Goal: Navigation & Orientation: Find specific page/section

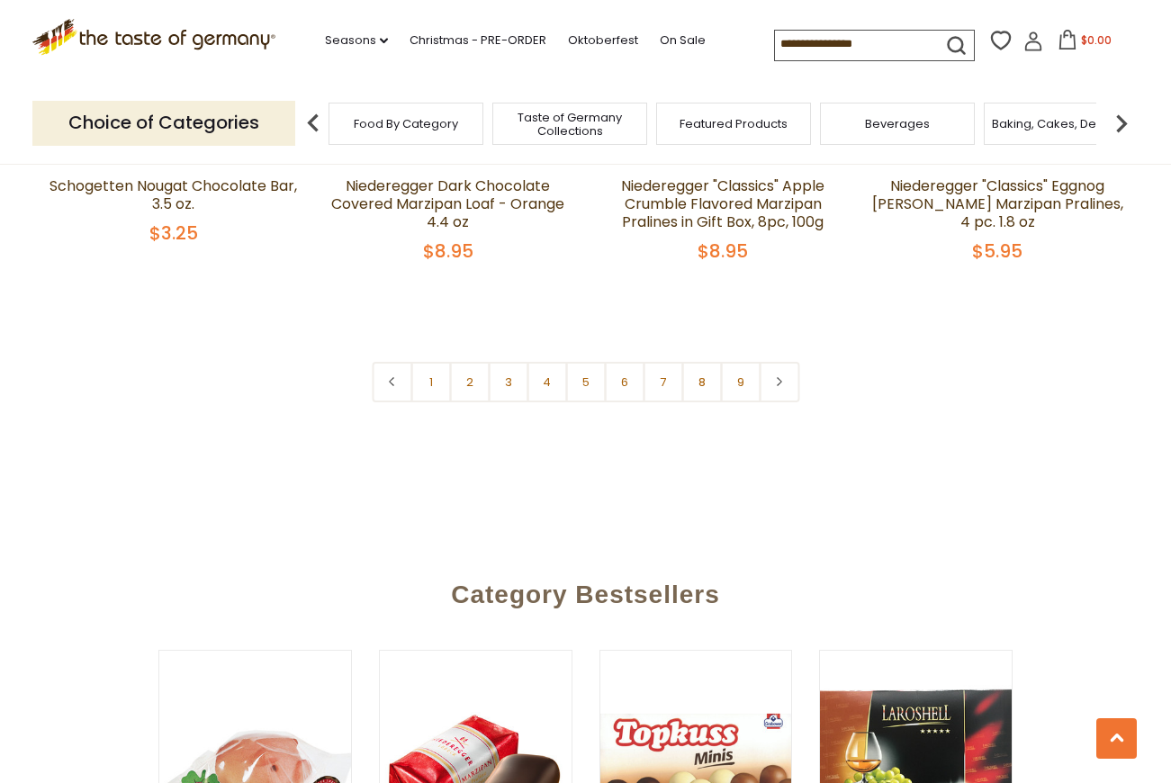
scroll to position [4410, 0]
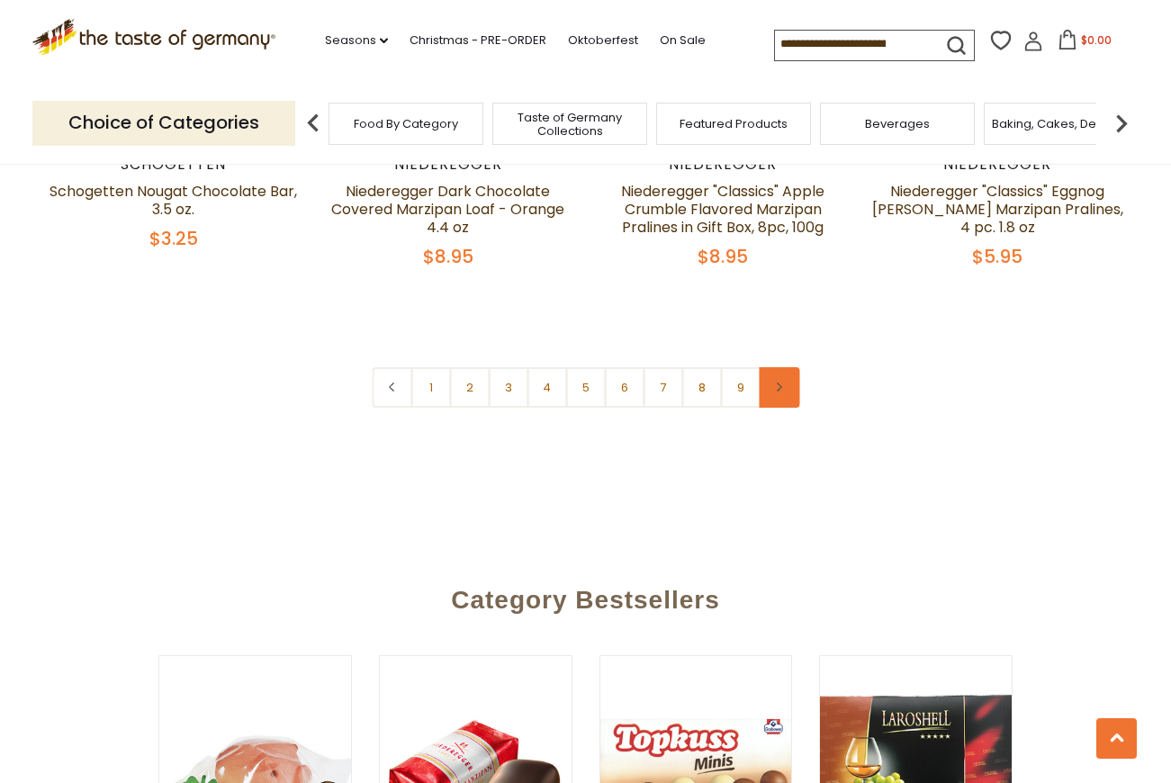
click at [771, 367] on link at bounding box center [779, 387] width 40 height 40
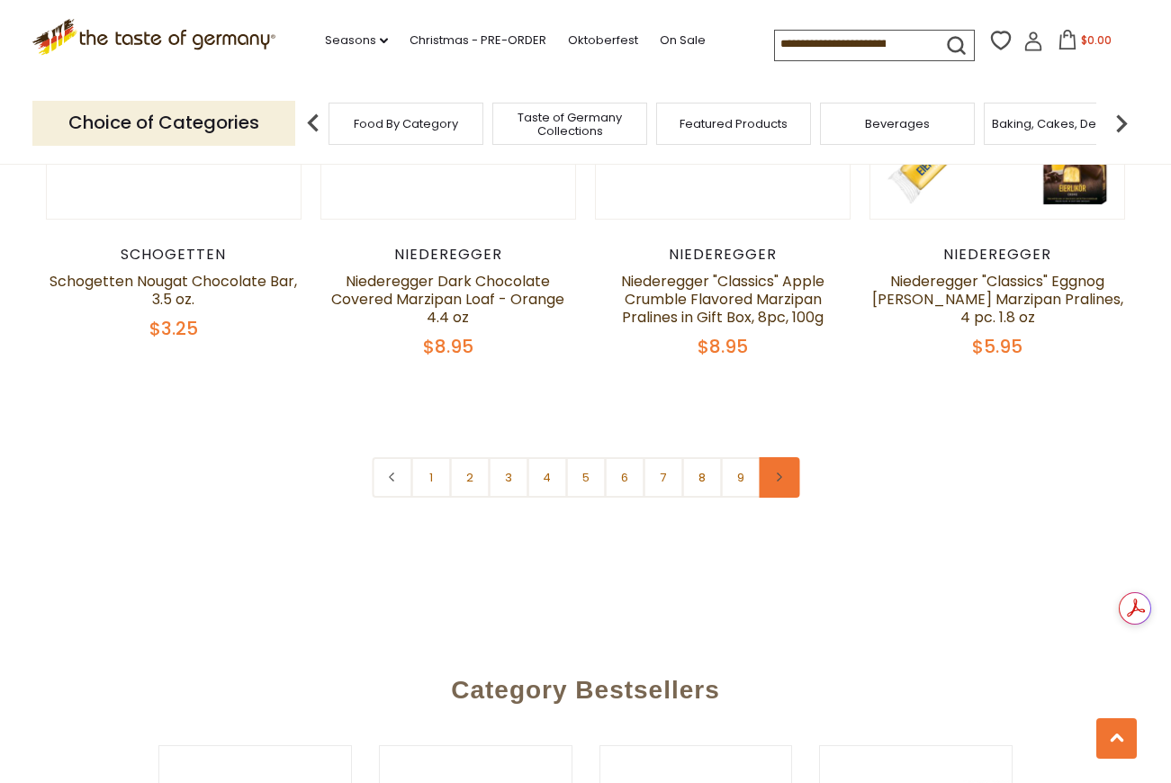
click at [792, 457] on link at bounding box center [779, 477] width 40 height 40
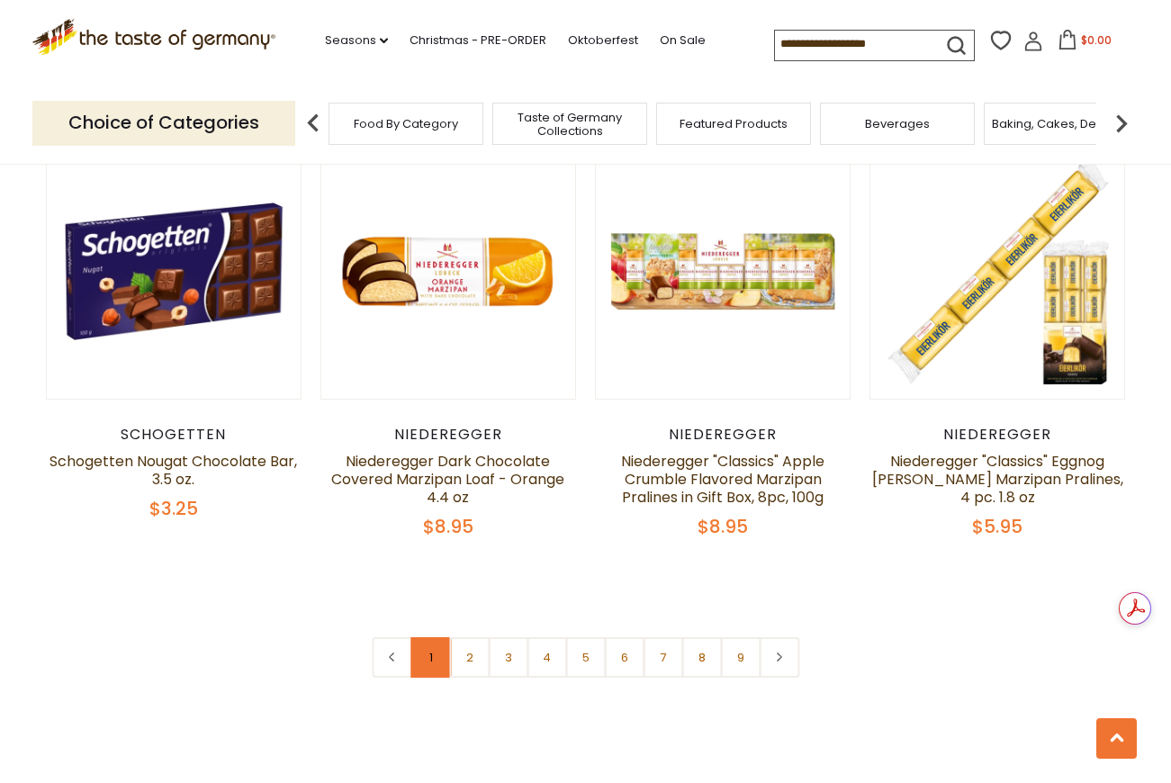
click at [428, 637] on link "1" at bounding box center [430, 657] width 40 height 40
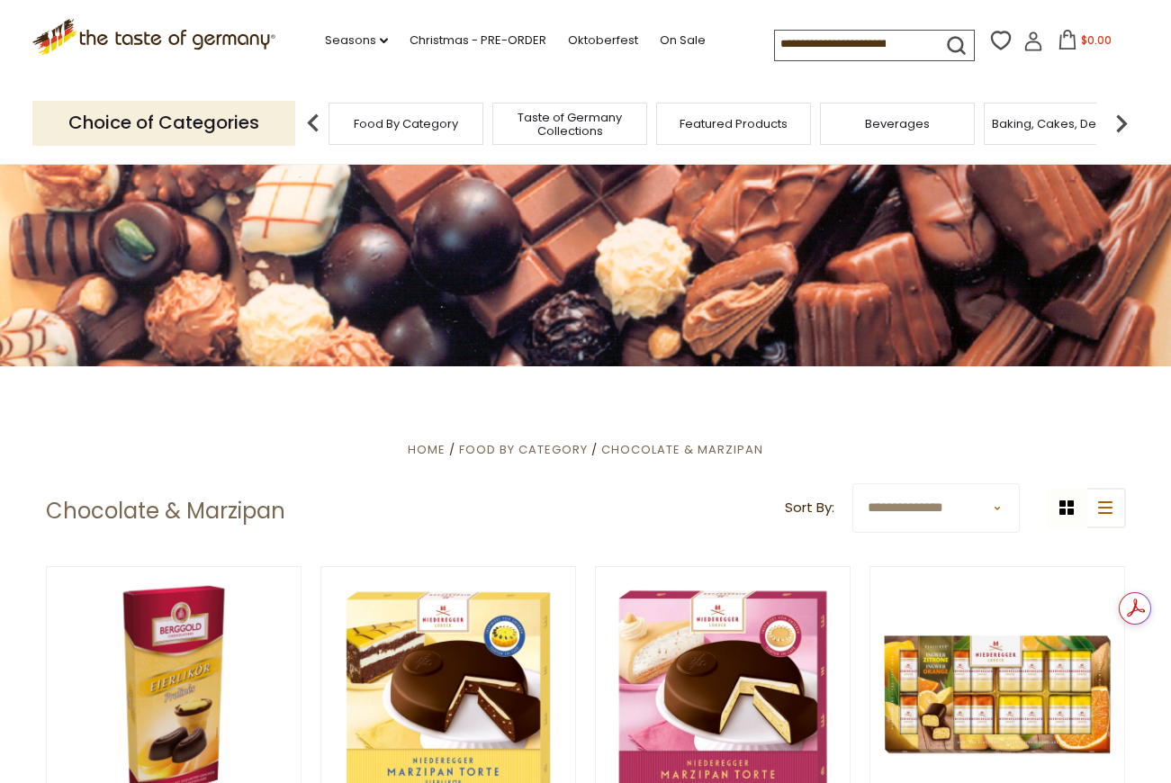
click at [951, 509] on select "**********" at bounding box center [935, 507] width 167 height 49
click at [922, 503] on select "**********" at bounding box center [935, 507] width 167 height 49
click at [961, 502] on select "**********" at bounding box center [935, 507] width 167 height 49
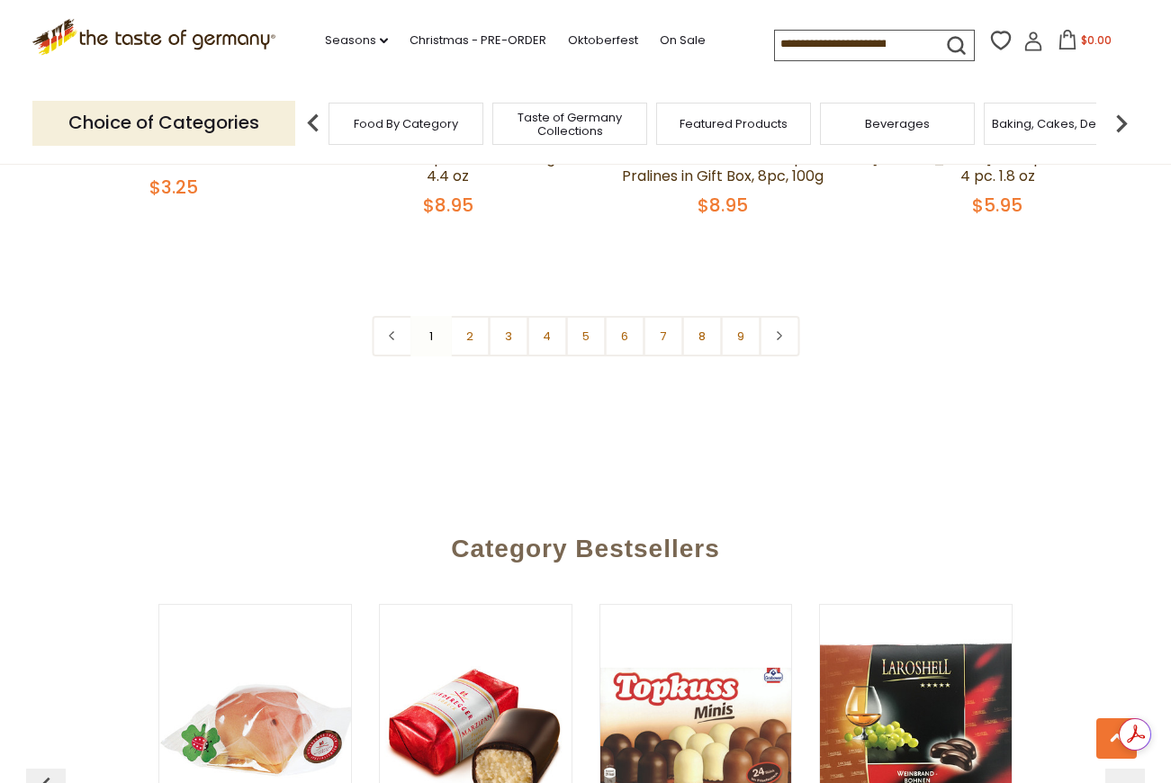
scroll to position [4205, 0]
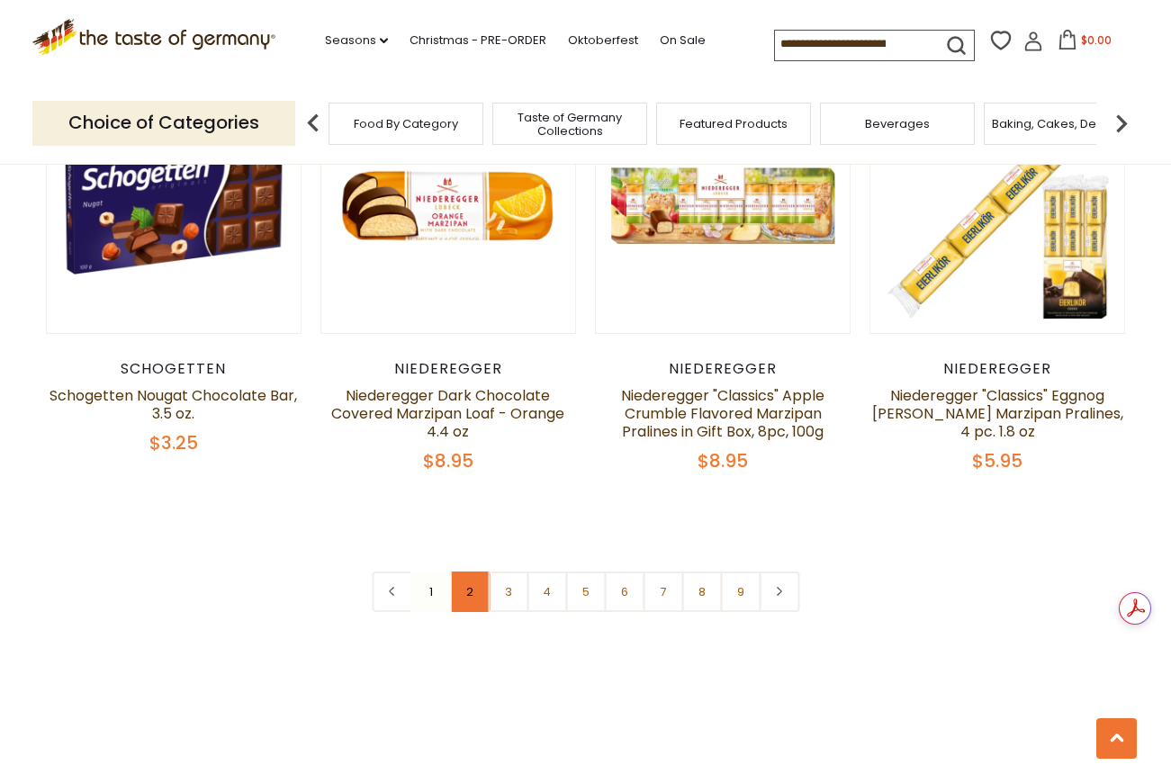
click at [463, 571] on link "2" at bounding box center [469, 591] width 40 height 40
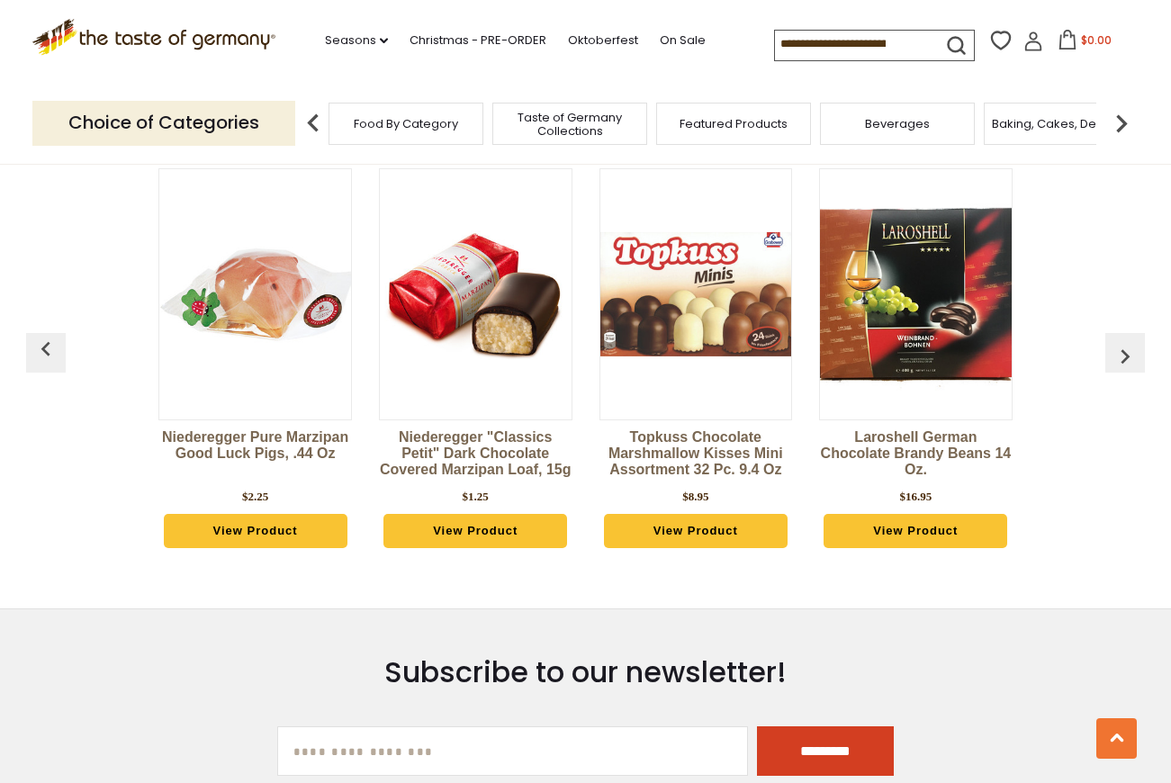
scroll to position [4410, 0]
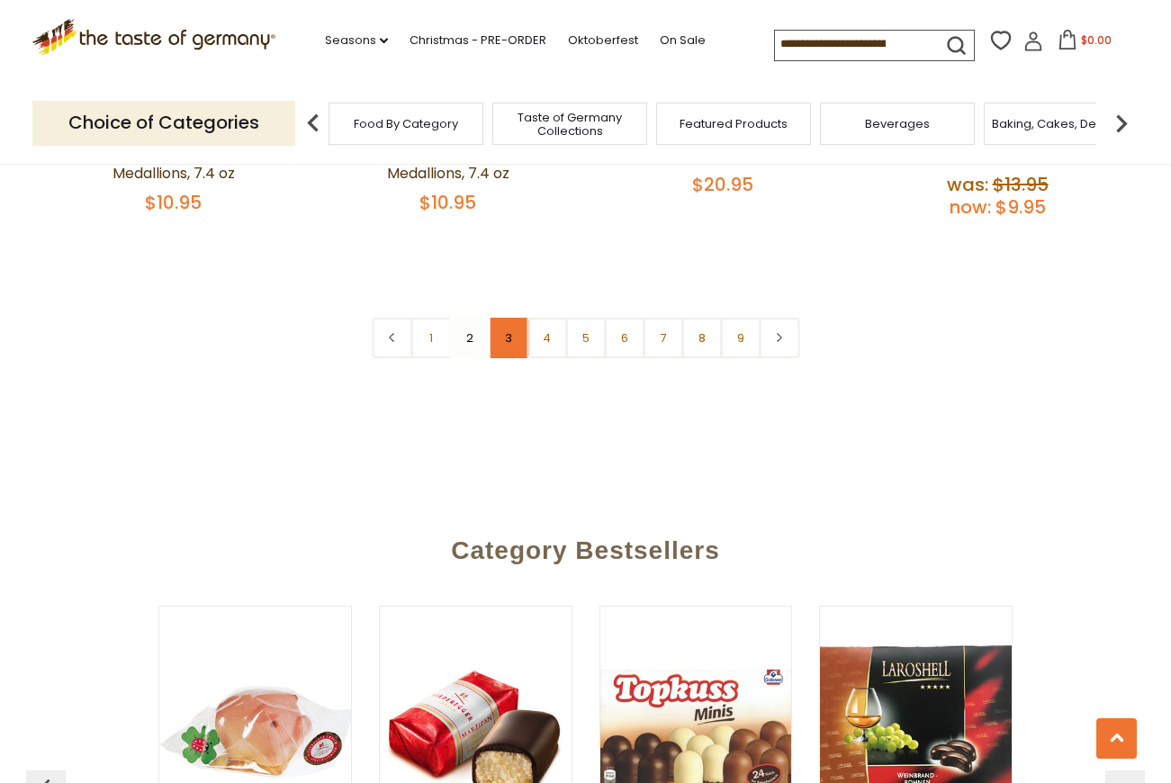
click at [508, 318] on link "3" at bounding box center [508, 338] width 40 height 40
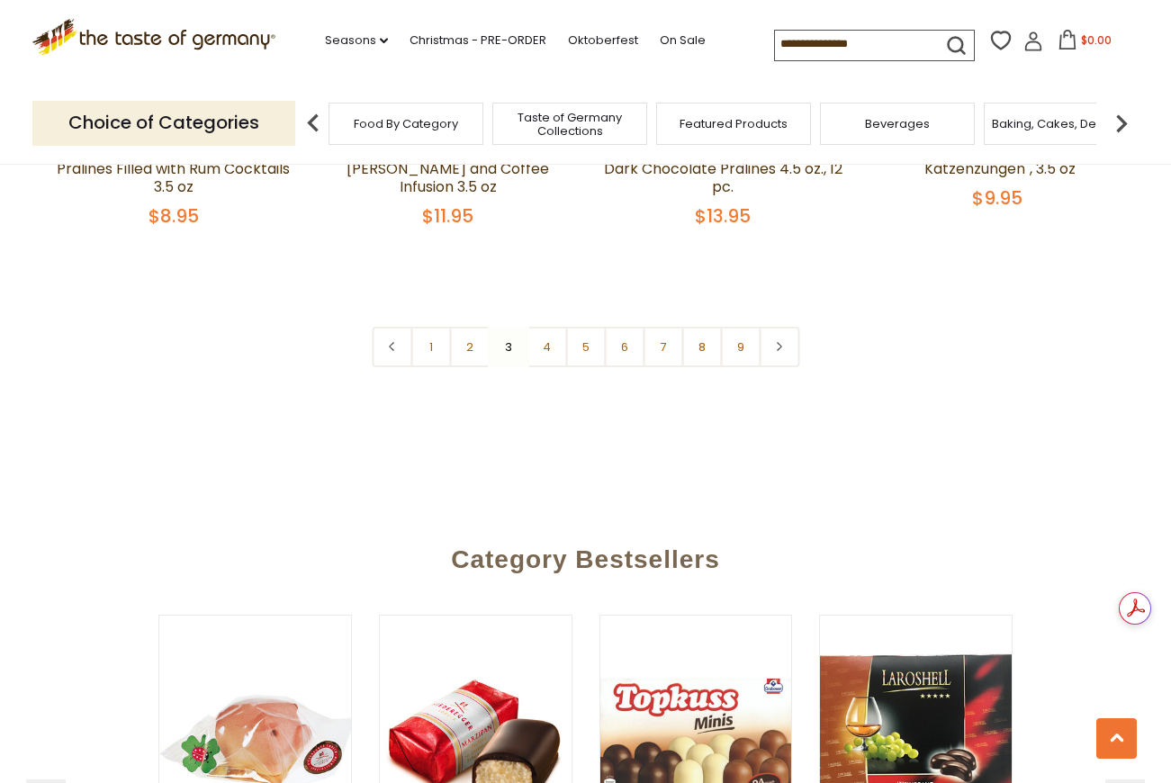
scroll to position [4443, 0]
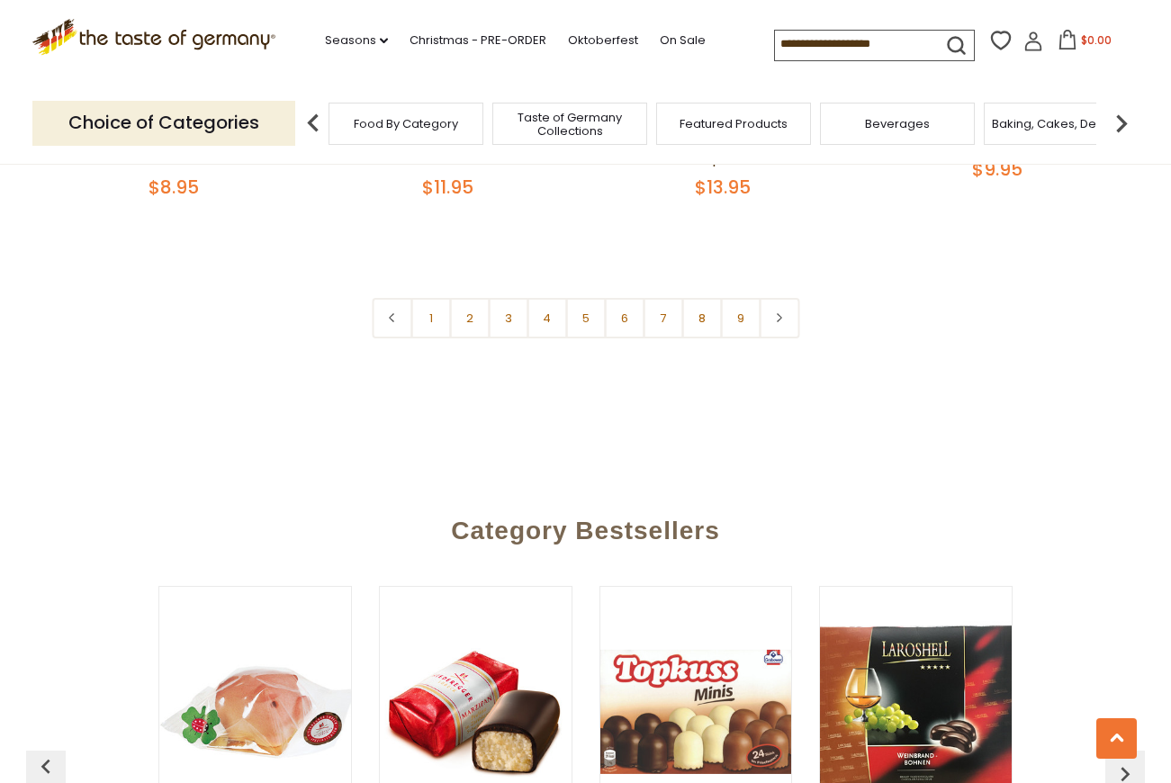
scroll to position [4500, 0]
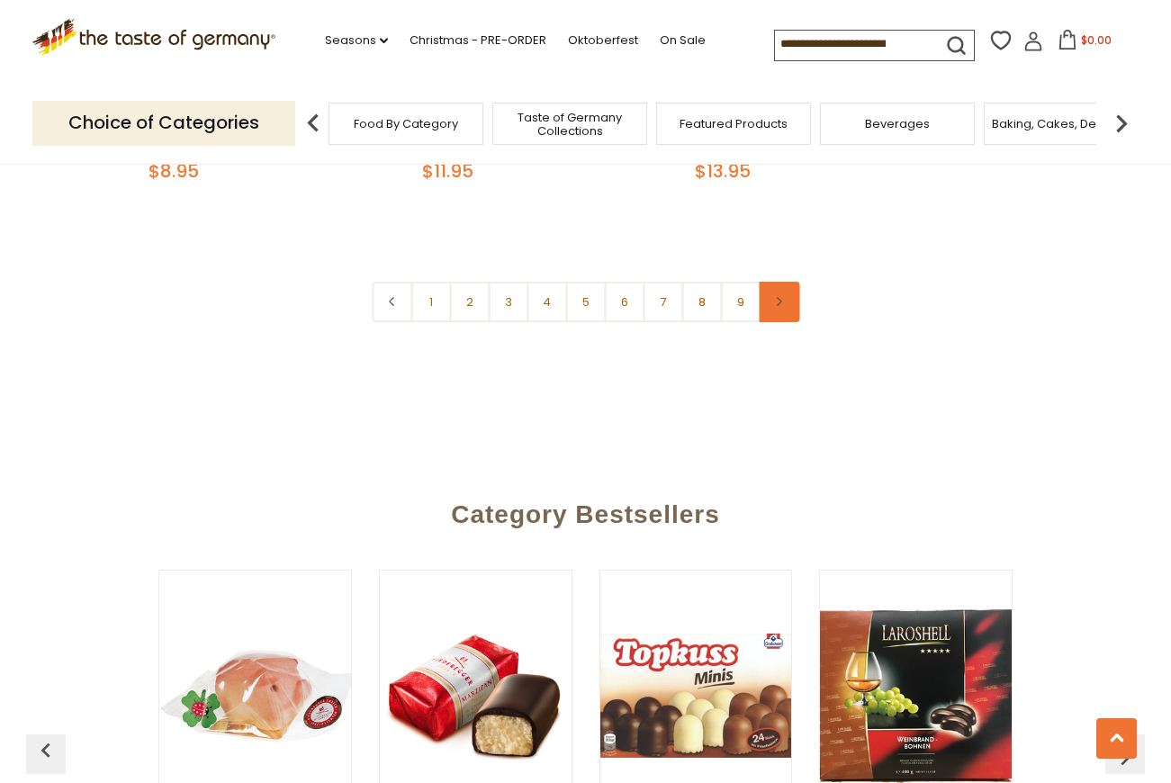
click at [785, 282] on link at bounding box center [779, 302] width 40 height 40
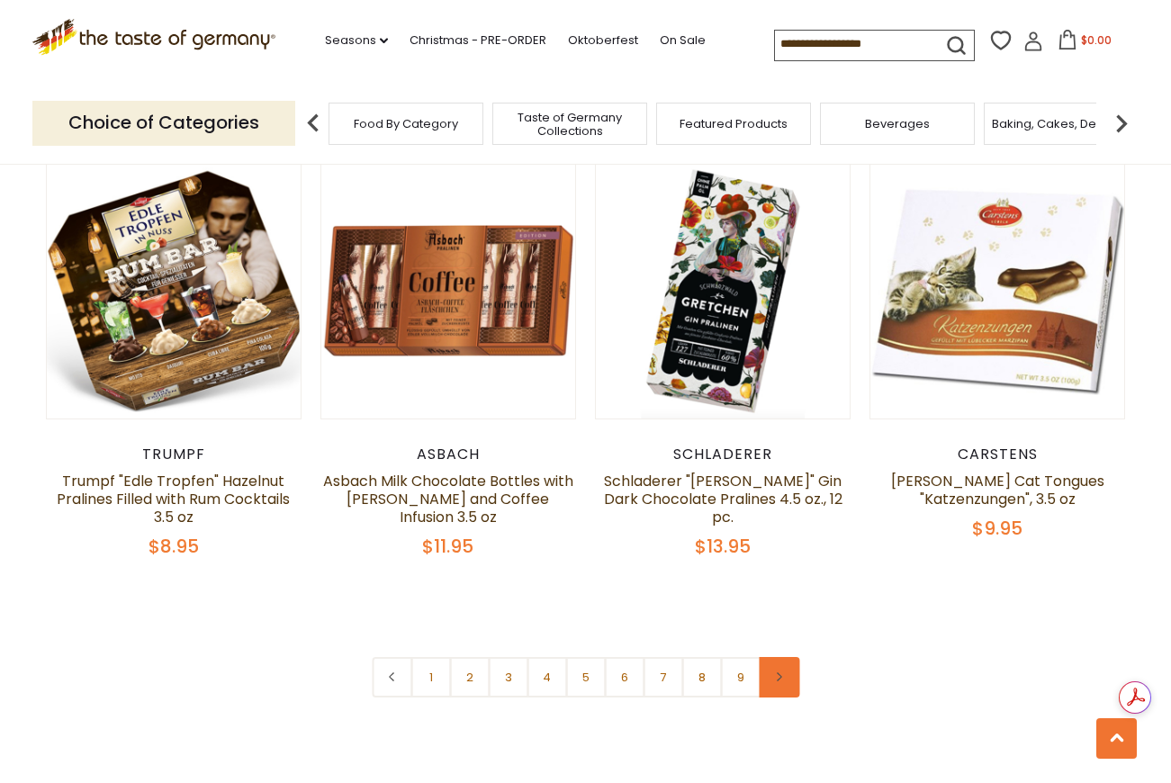
scroll to position [0, 0]
click at [780, 657] on link at bounding box center [779, 677] width 40 height 40
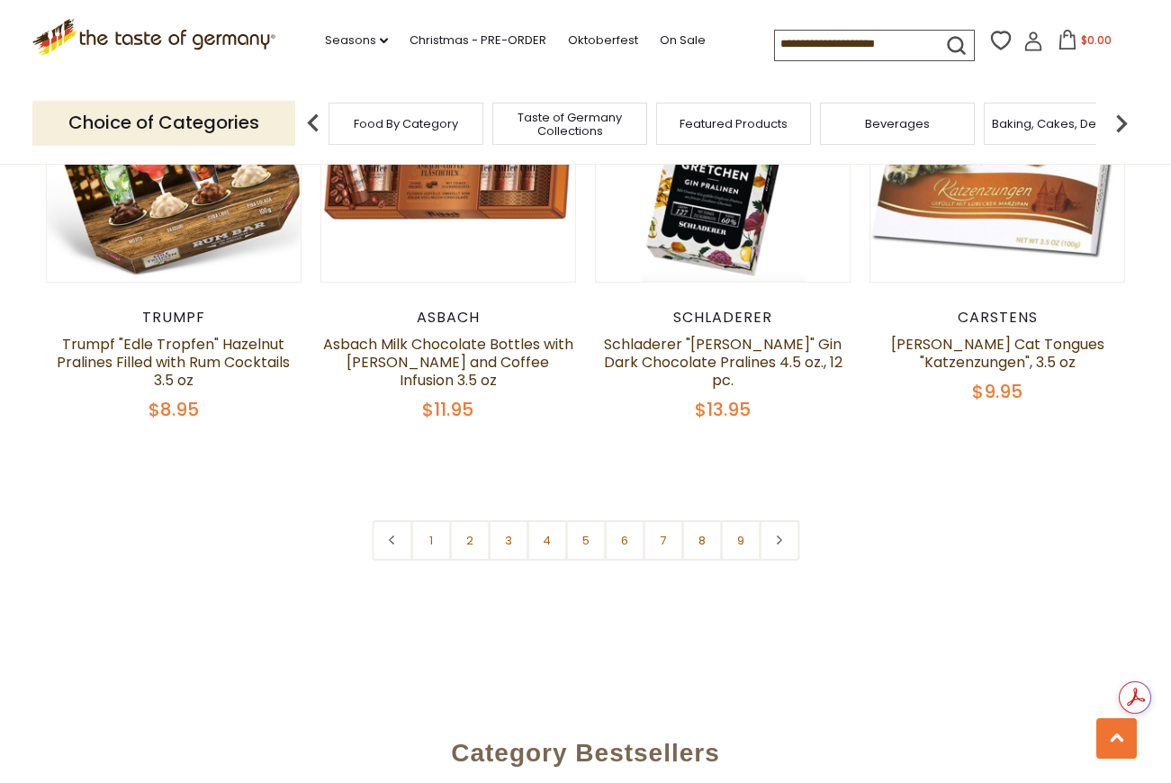
scroll to position [4219, 0]
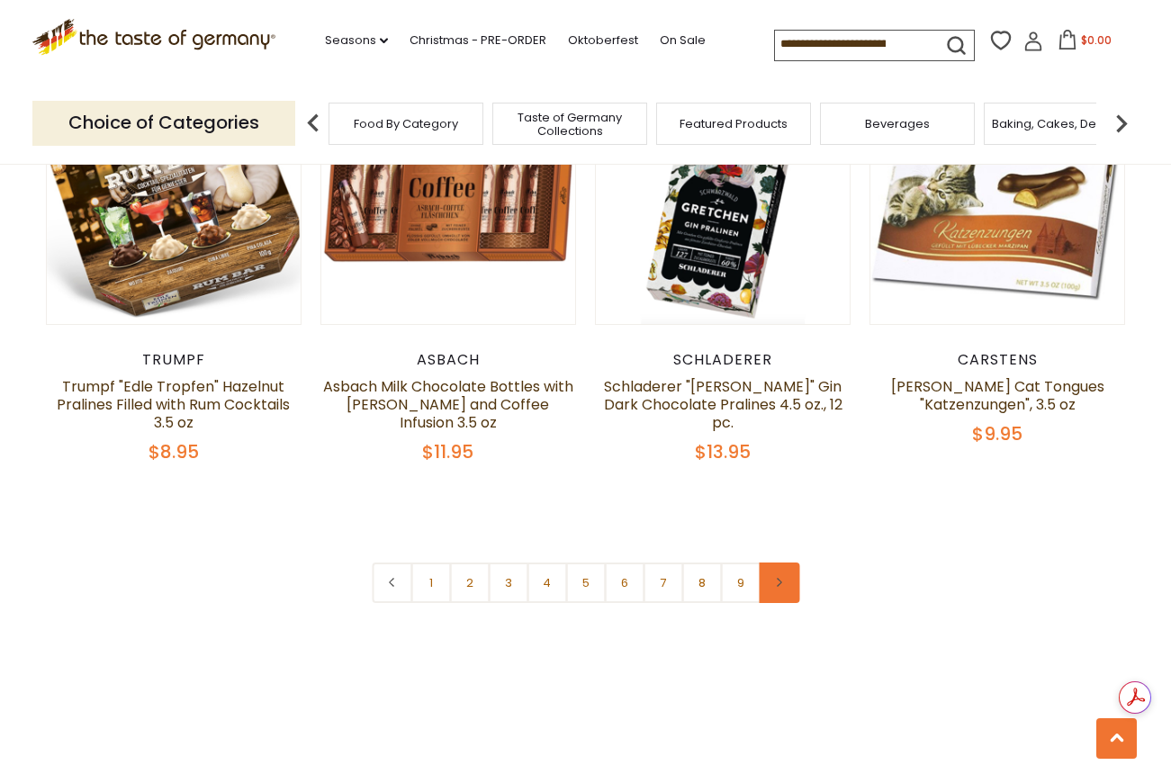
click at [771, 562] on link at bounding box center [779, 582] width 40 height 40
